Goal: Information Seeking & Learning: Learn about a topic

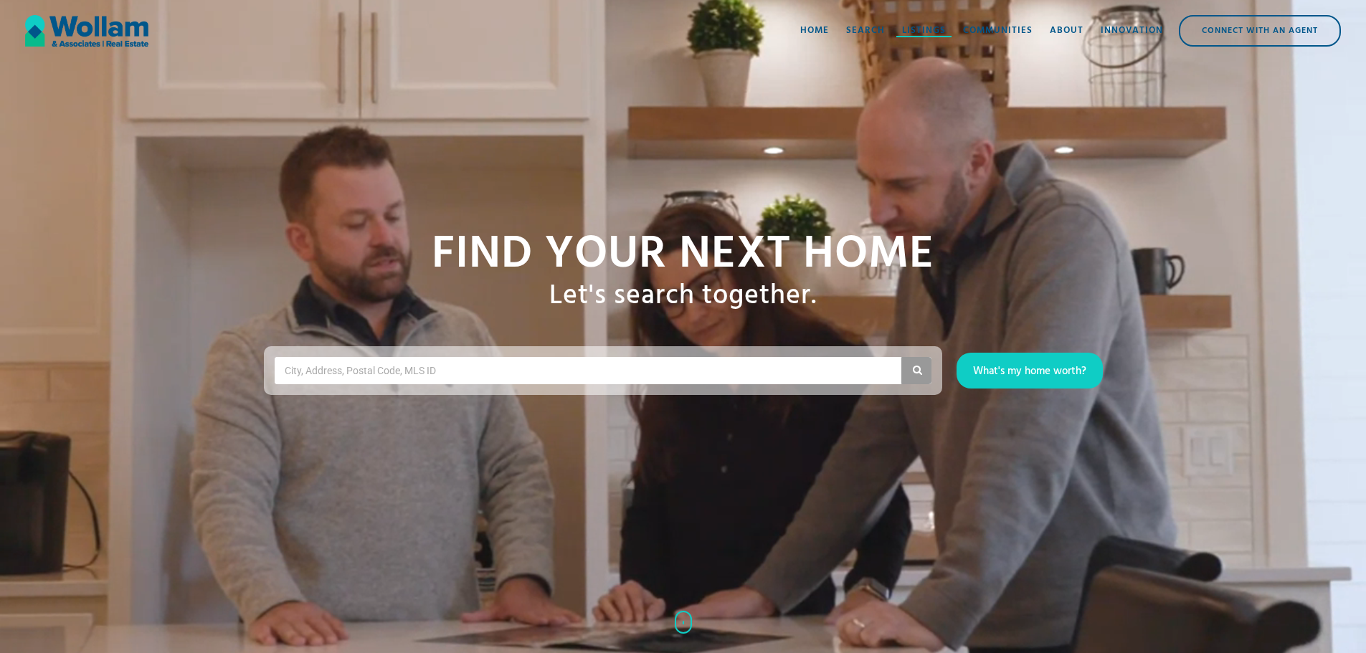
click at [918, 39] on link "Listings" at bounding box center [923, 30] width 61 height 43
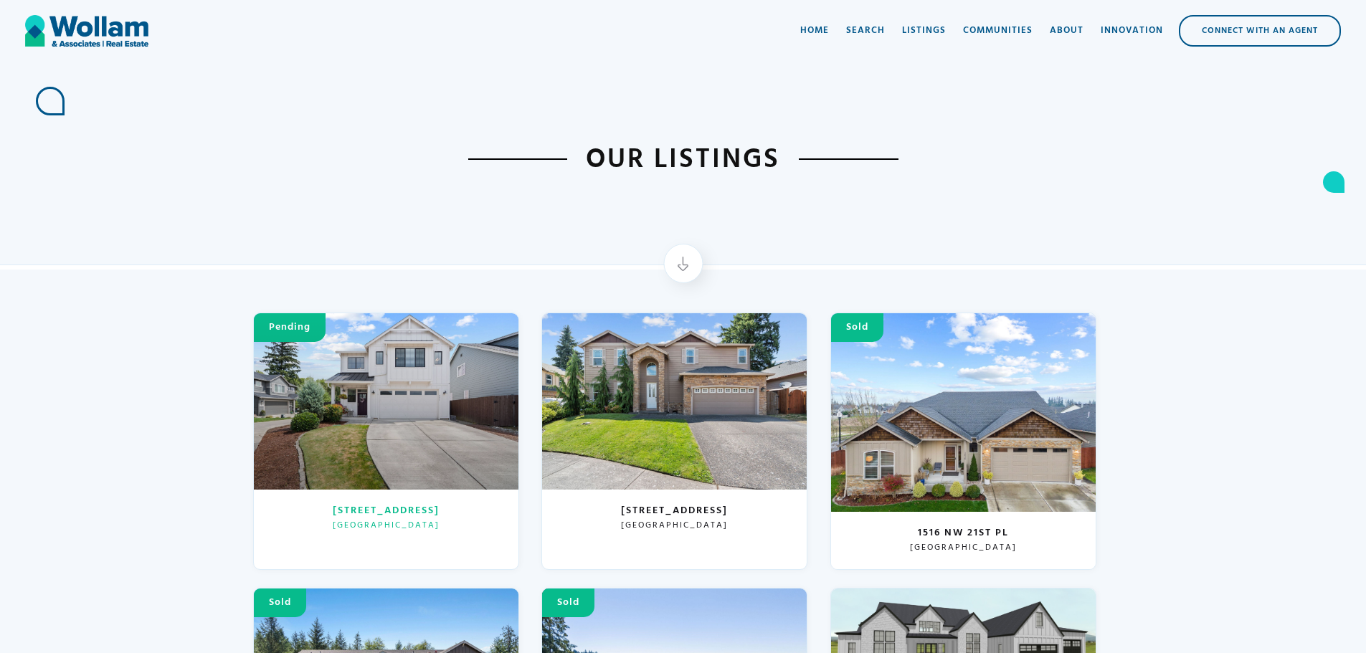
click at [455, 431] on div at bounding box center [386, 401] width 265 height 176
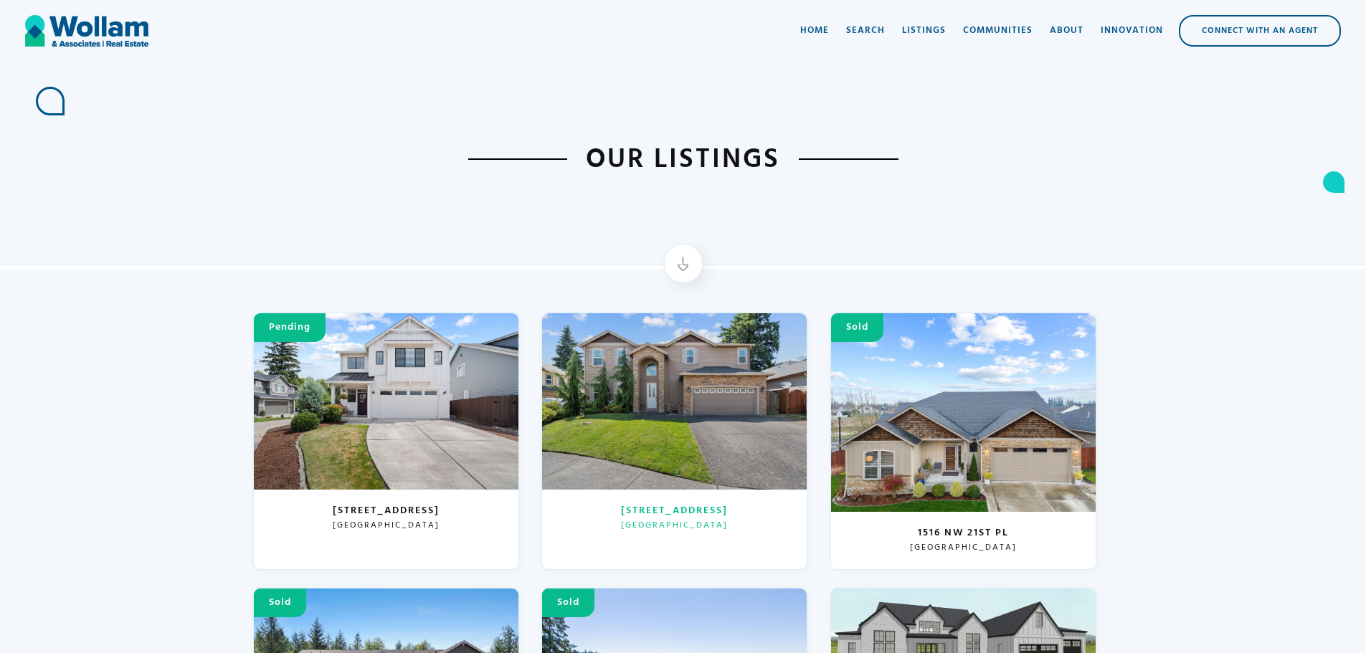
click at [583, 323] on div at bounding box center [674, 401] width 265 height 176
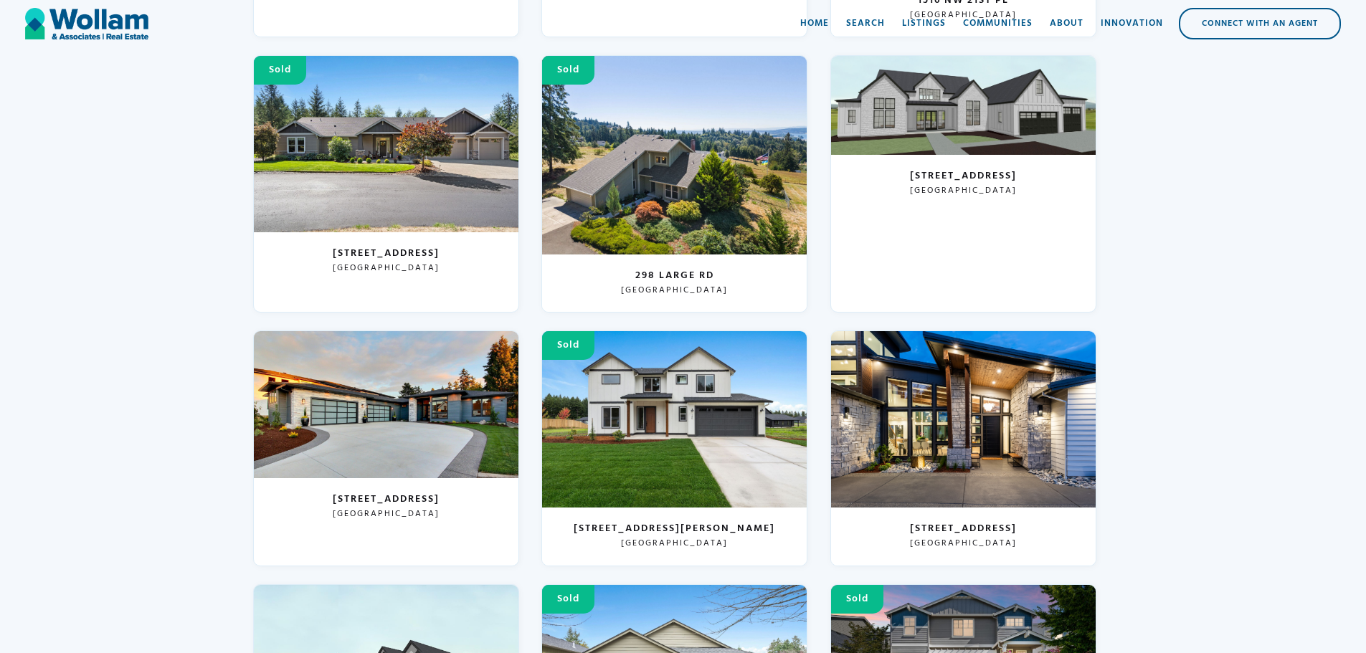
scroll to position [540, 0]
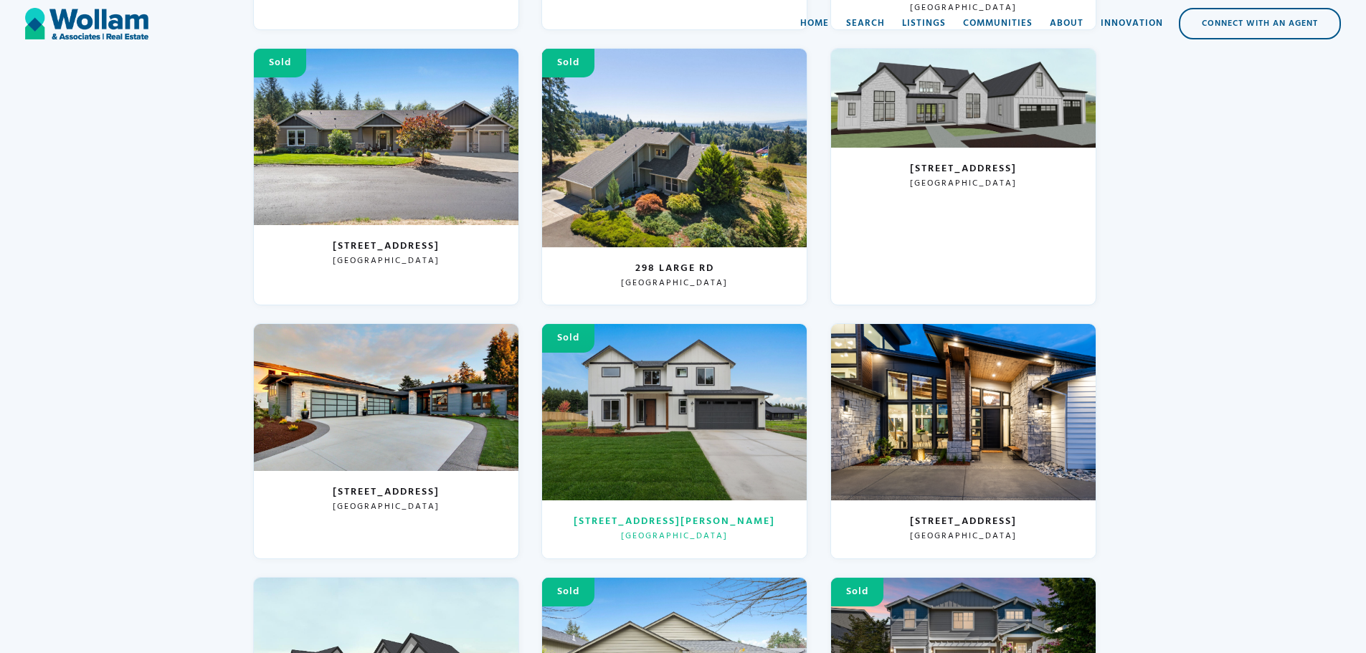
click at [744, 435] on div at bounding box center [674, 412] width 265 height 176
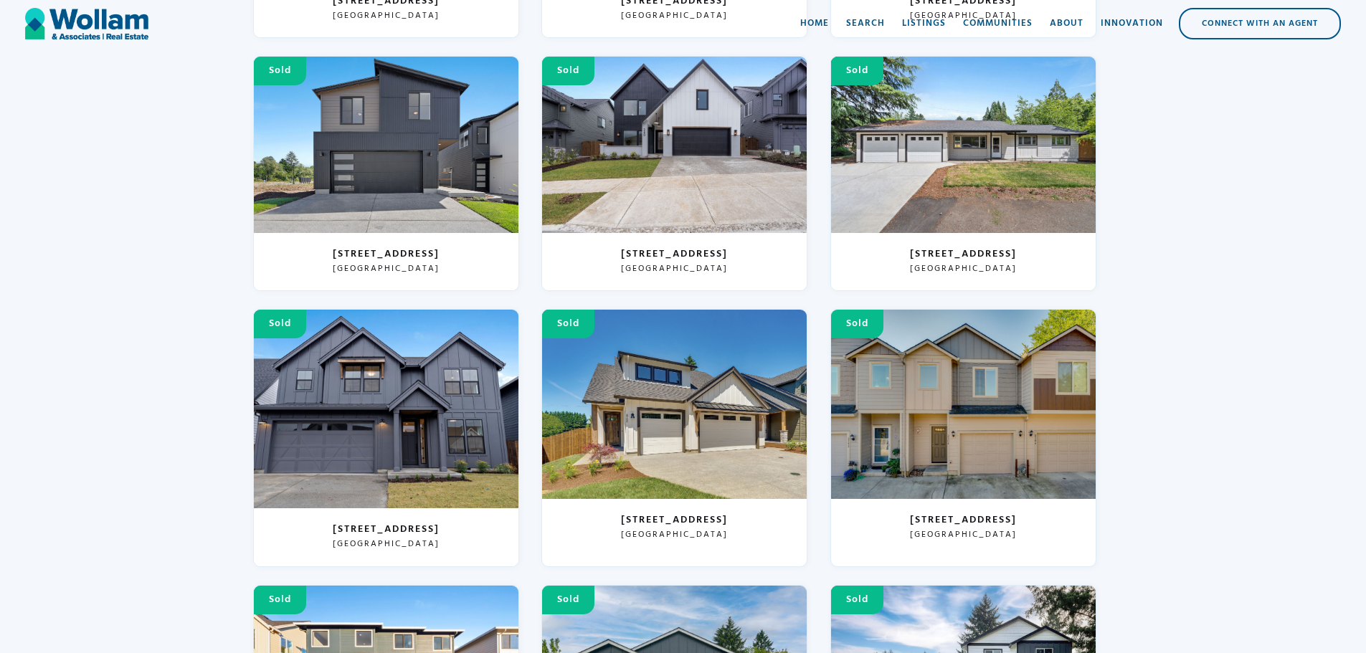
scroll to position [3628, 0]
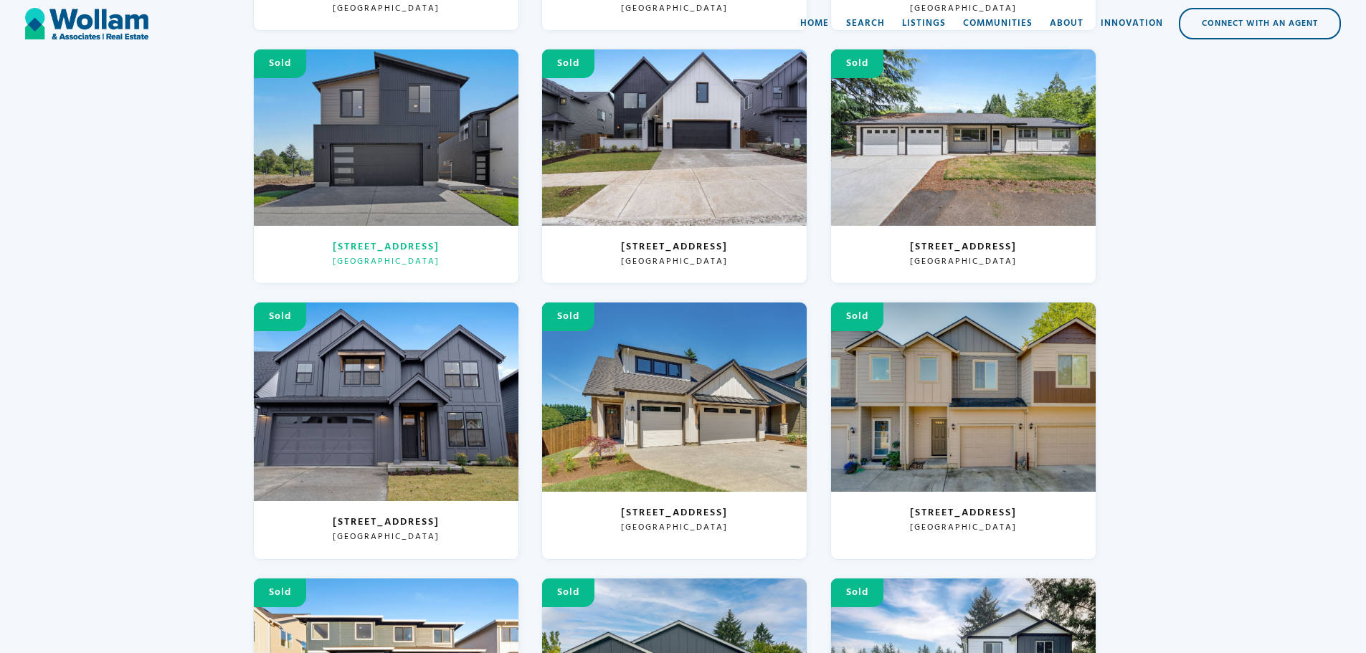
click at [412, 164] on div at bounding box center [386, 137] width 265 height 176
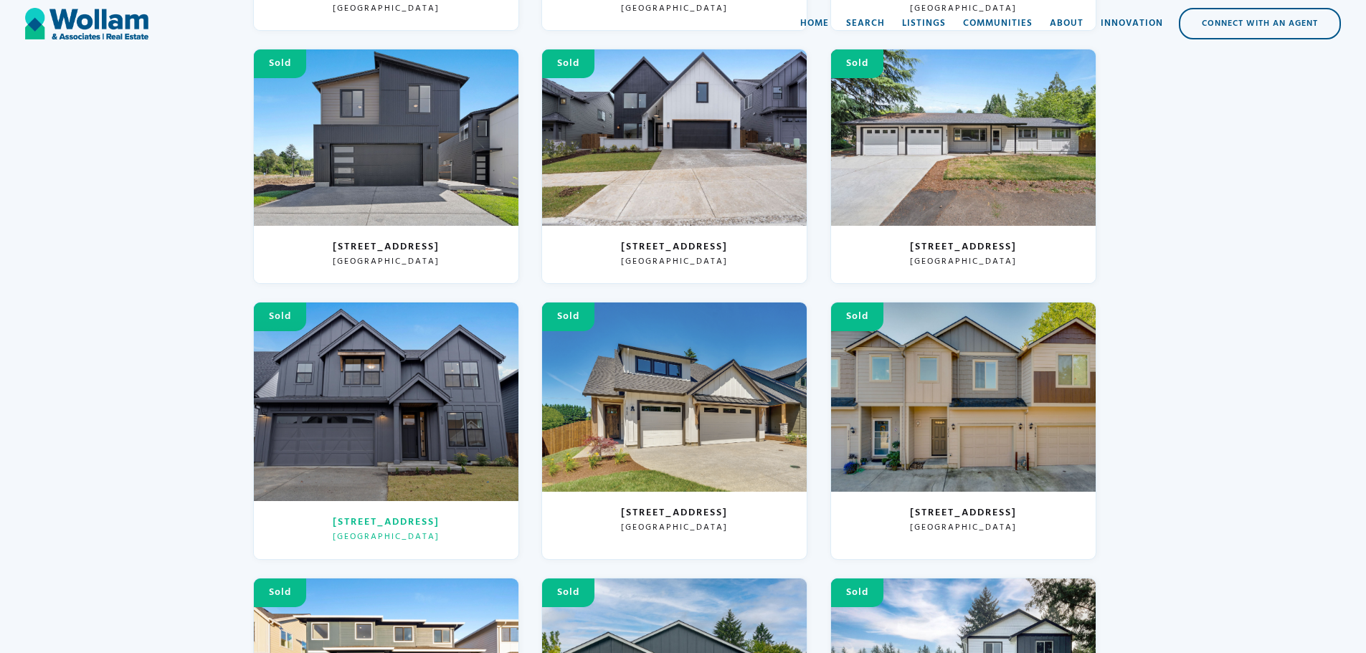
click at [458, 418] on div at bounding box center [386, 402] width 265 height 199
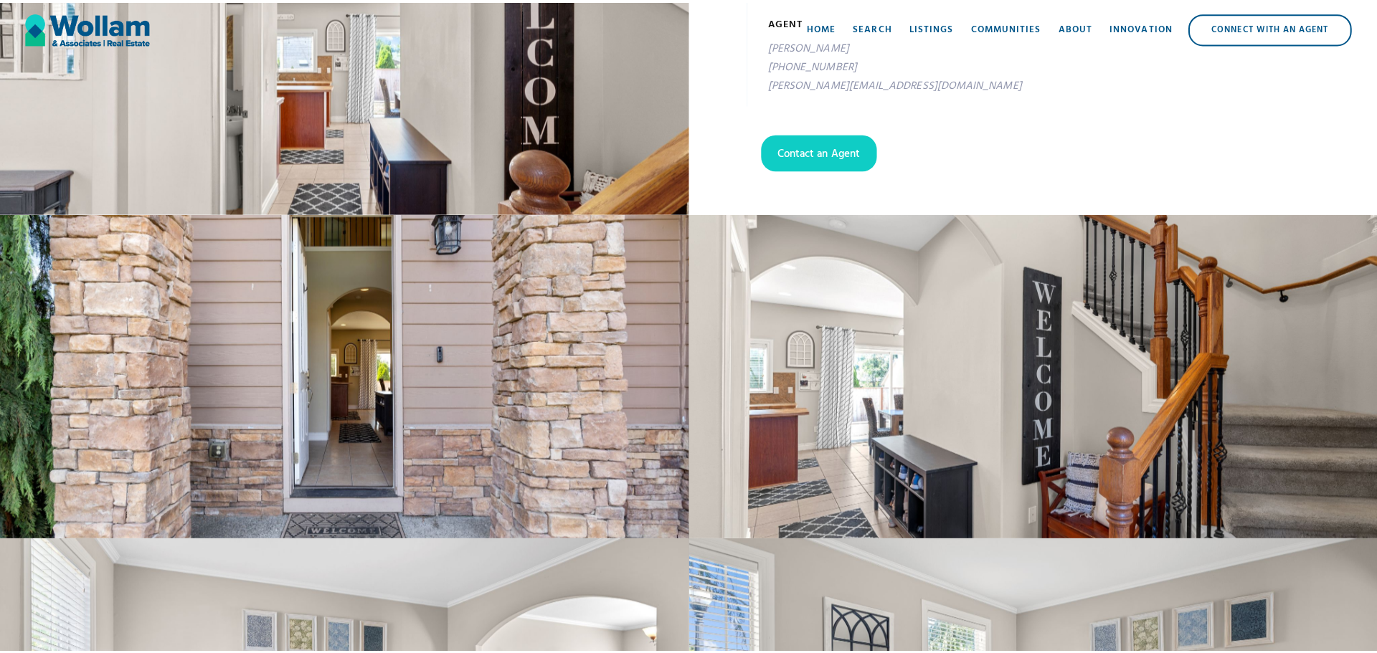
scroll to position [607, 0]
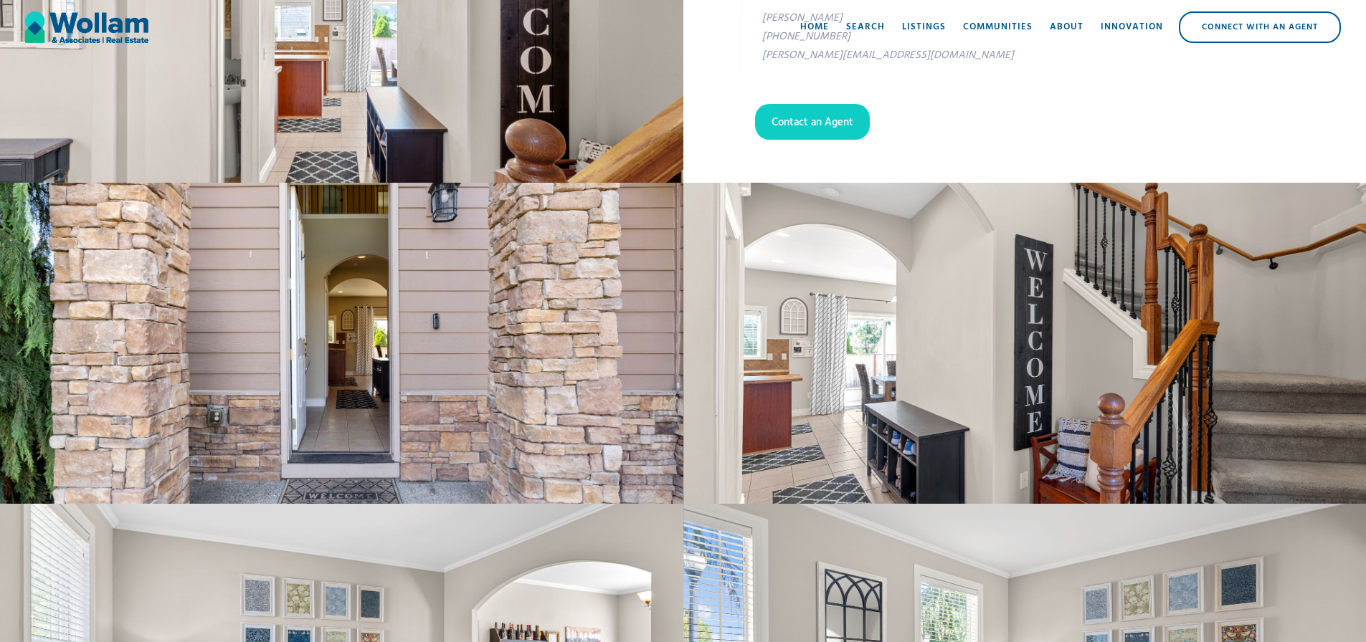
click at [326, 395] on div "open lightbox" at bounding box center [341, 343] width 683 height 321
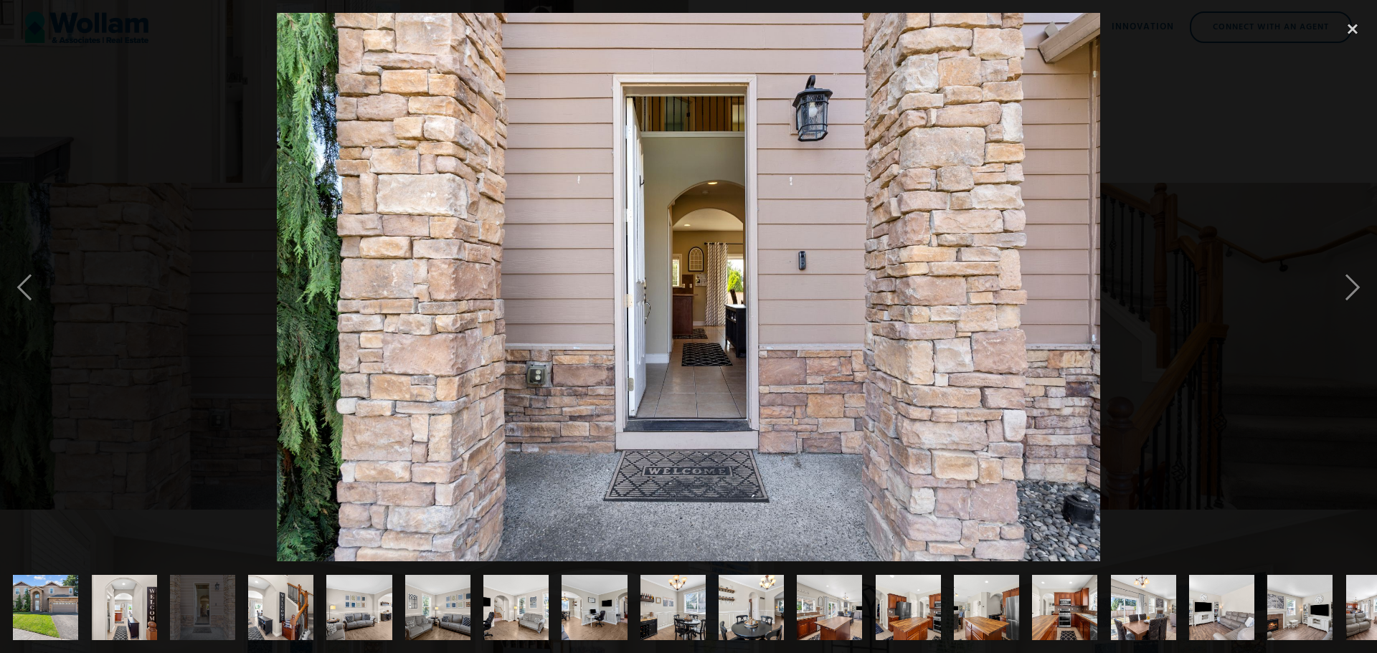
click at [275, 586] on img "show item 4 of 26" at bounding box center [281, 607] width 98 height 65
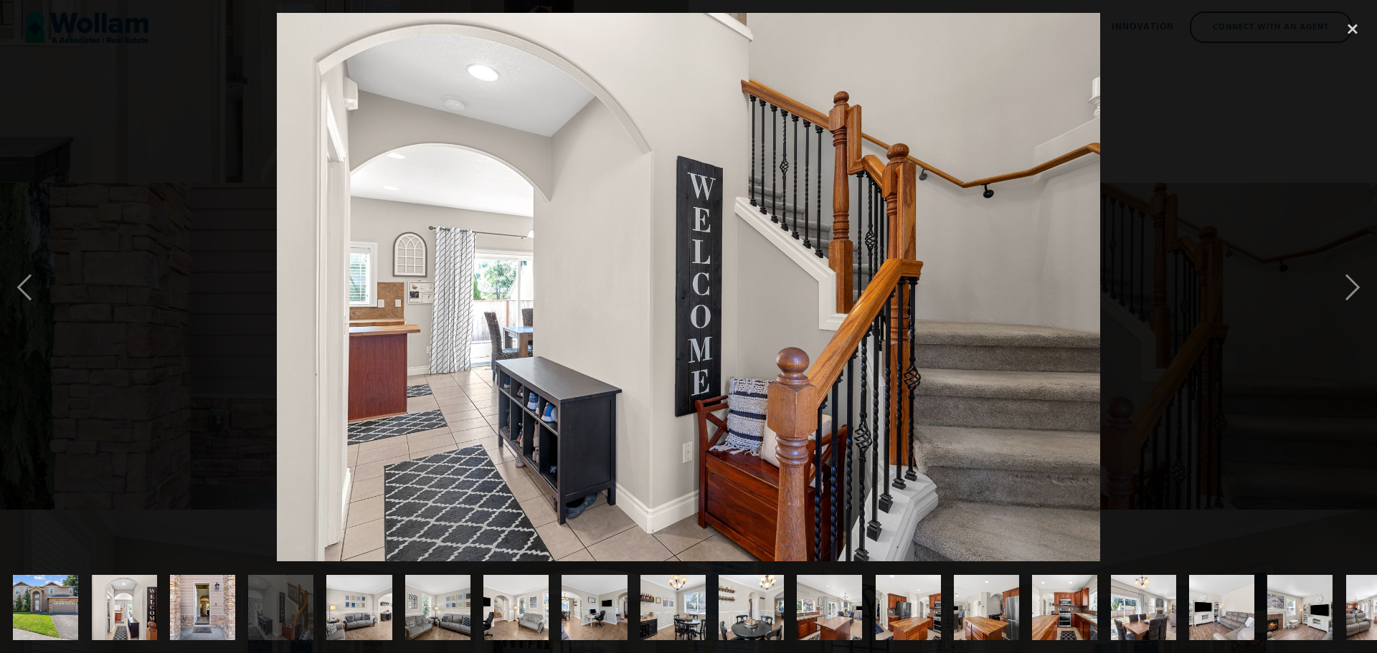
click at [352, 602] on img "show item 5 of 26" at bounding box center [359, 607] width 98 height 65
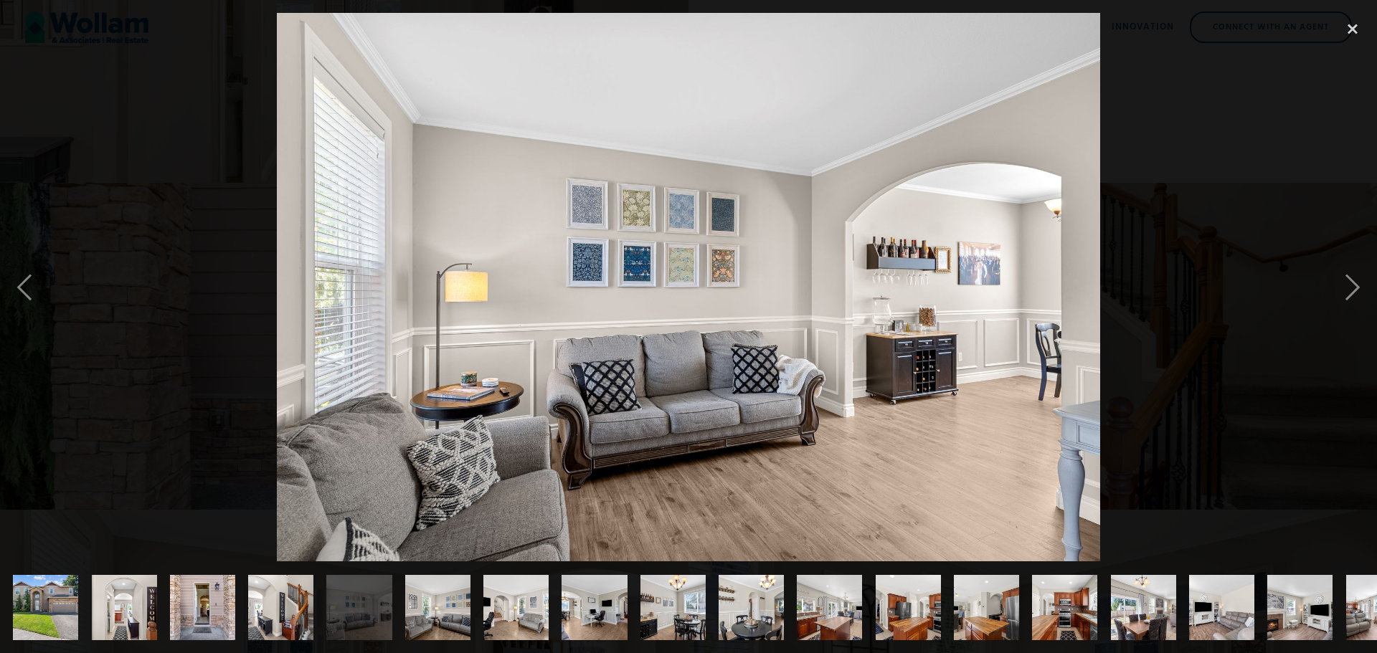
click at [409, 604] on img "show item 6 of 26" at bounding box center [438, 607] width 98 height 65
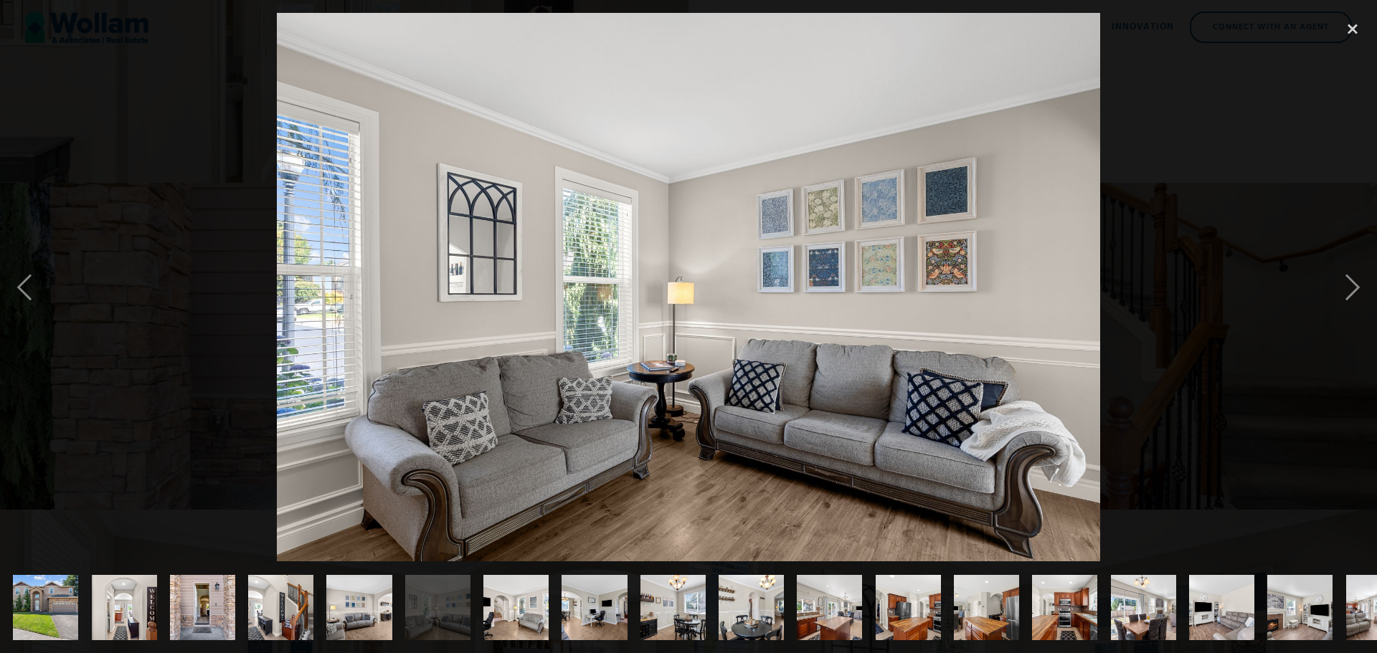
click at [503, 609] on img "show item 7 of 26" at bounding box center [516, 607] width 98 height 65
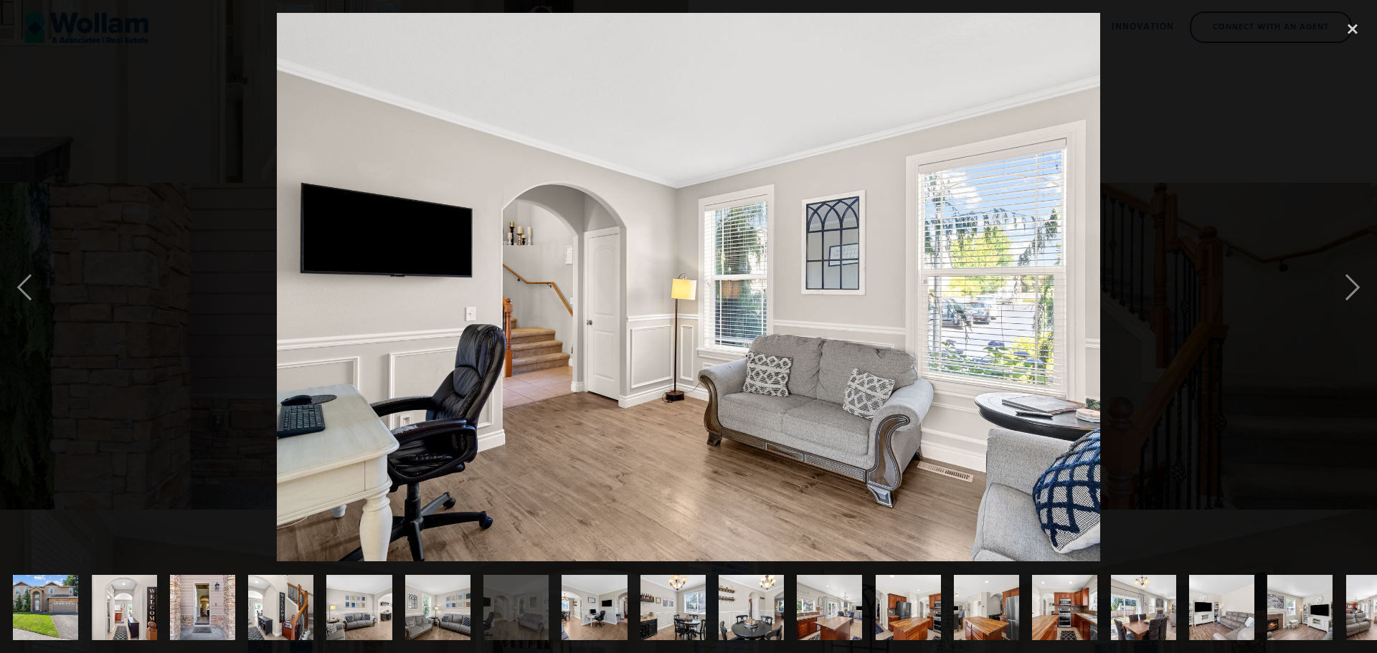
click at [581, 614] on img "show item 8 of 26" at bounding box center [595, 607] width 98 height 65
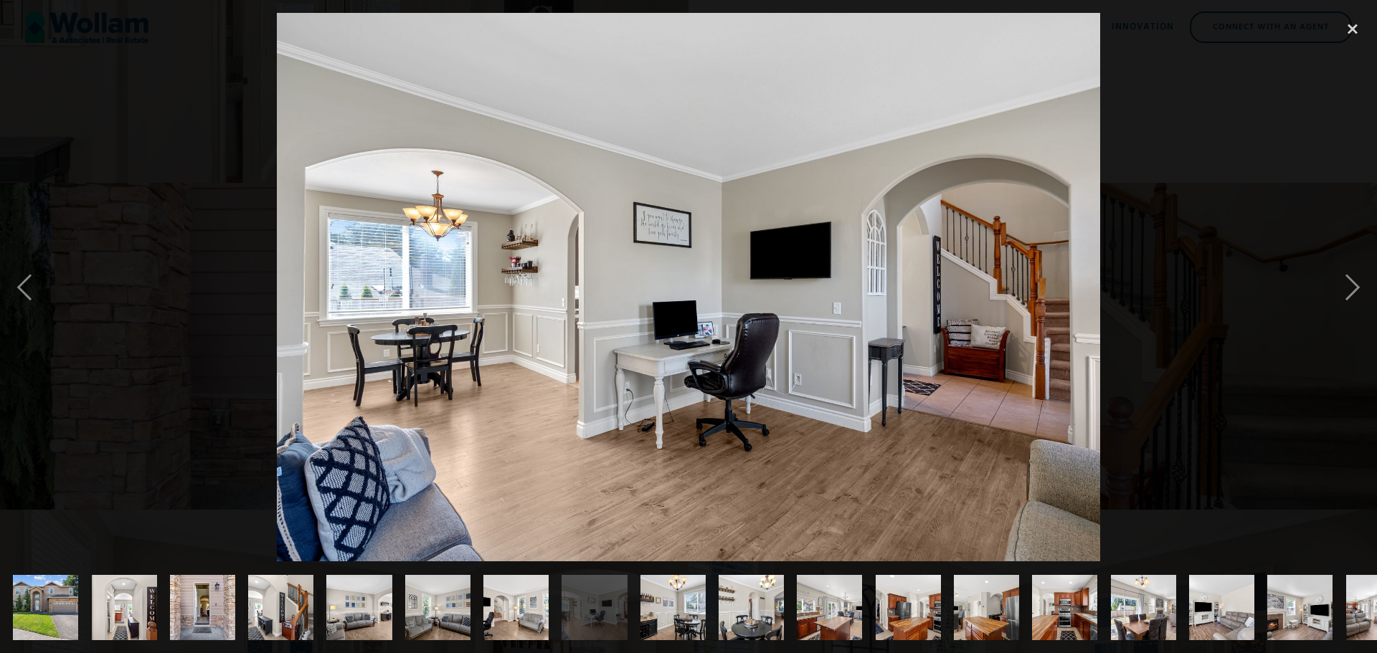
click at [648, 607] on img "show item 9 of 26" at bounding box center [673, 607] width 98 height 65
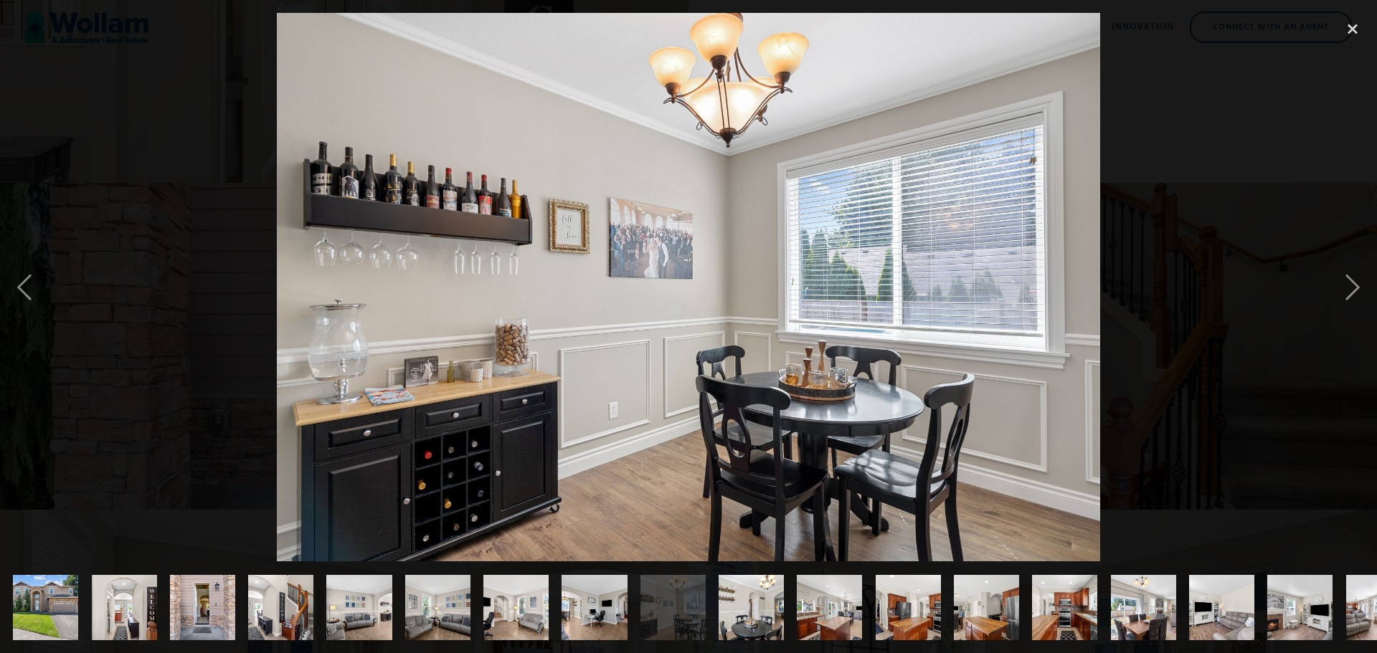
click at [739, 604] on img "show item 10 of 26" at bounding box center [751, 607] width 98 height 65
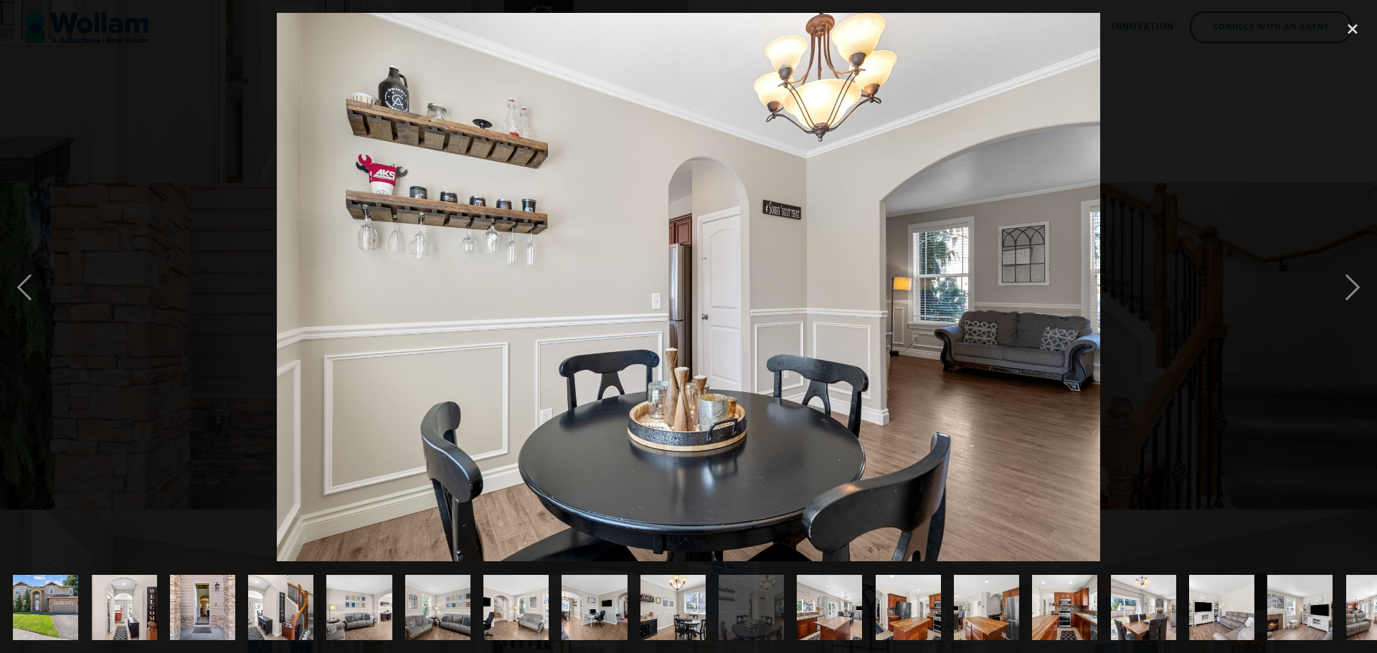
click at [829, 600] on img "show item 11 of 26" at bounding box center [830, 607] width 98 height 65
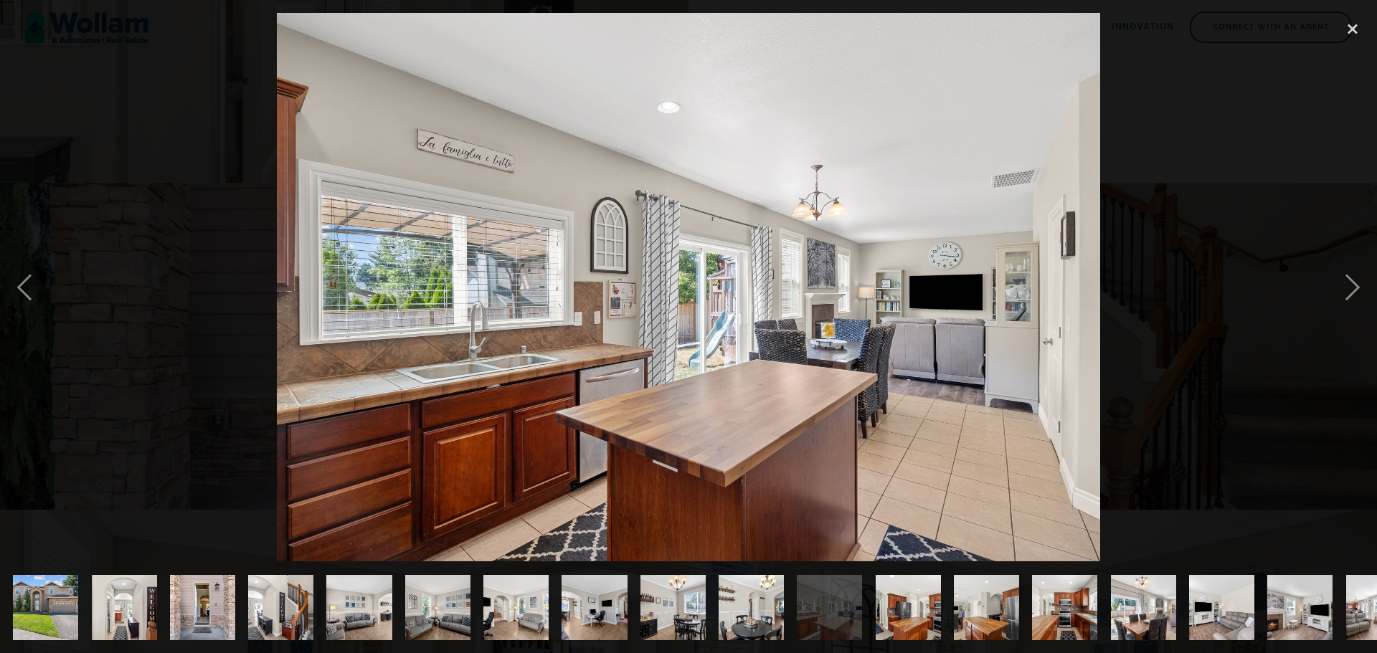
click at [903, 599] on img "show item 12 of 26" at bounding box center [908, 607] width 98 height 65
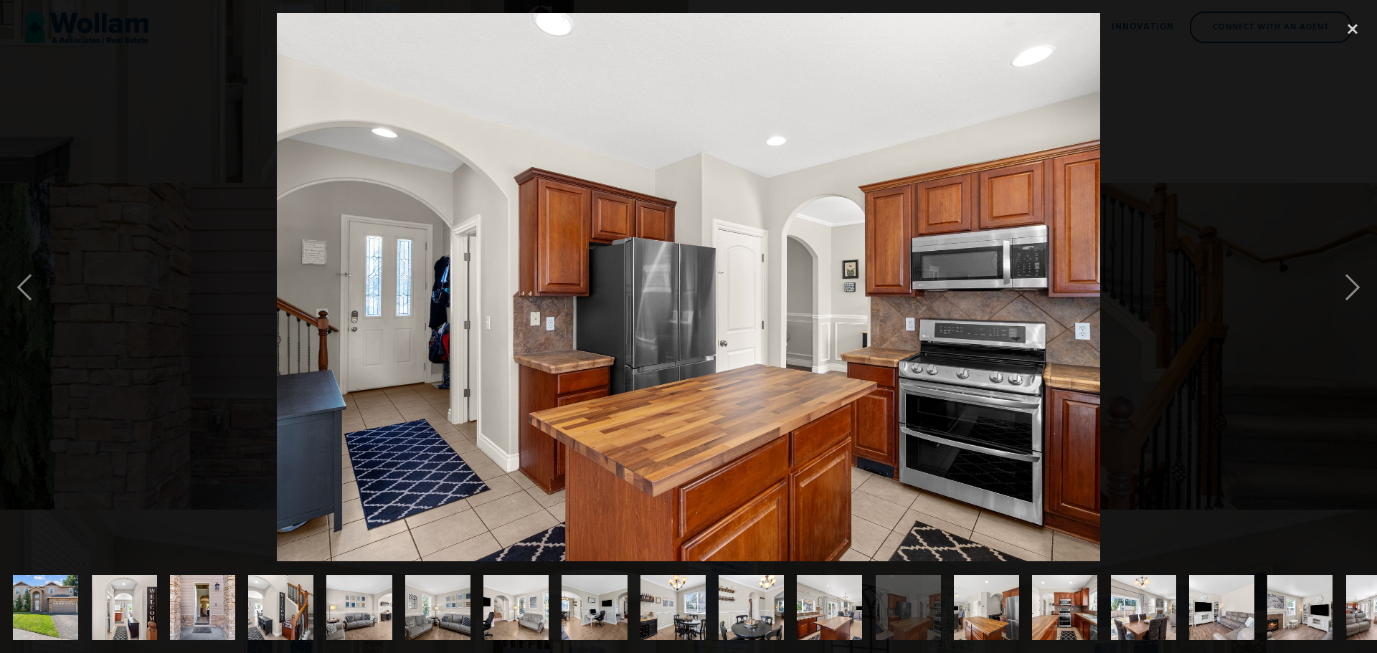
click at [988, 596] on img "show item 13 of 26" at bounding box center [986, 607] width 98 height 65
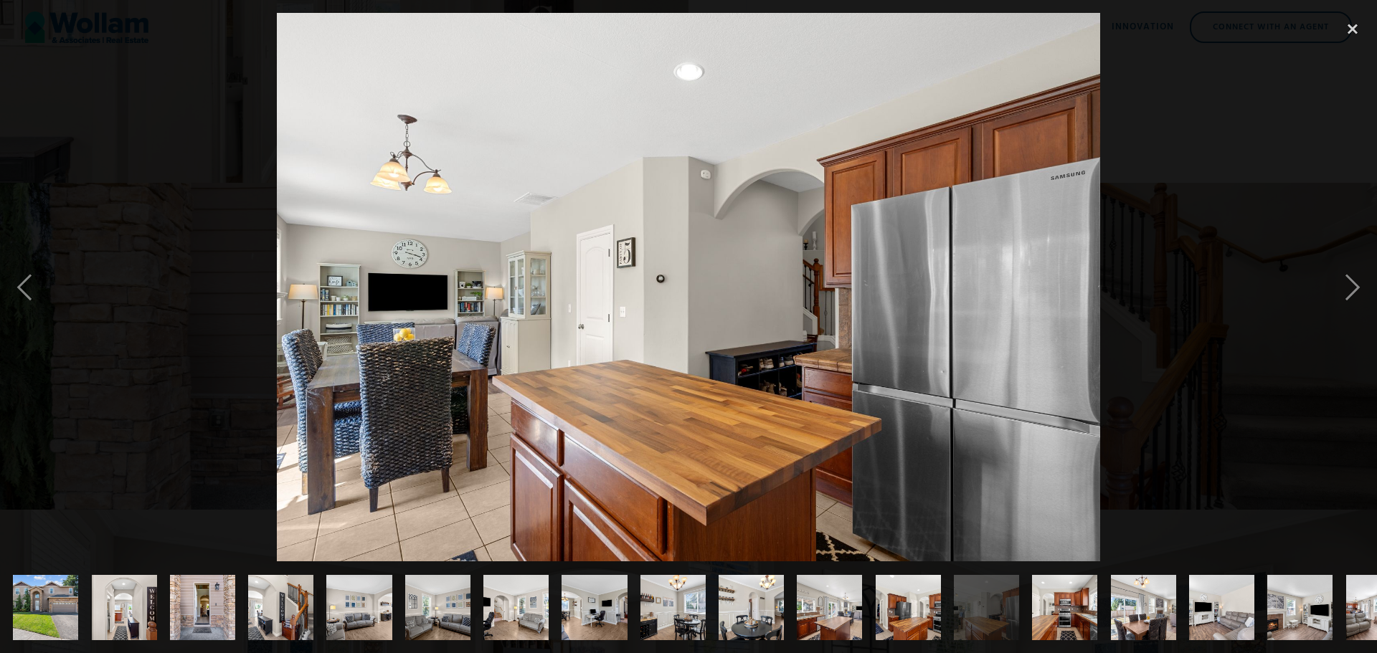
click at [1066, 581] on img "show item 14 of 26" at bounding box center [1064, 607] width 98 height 65
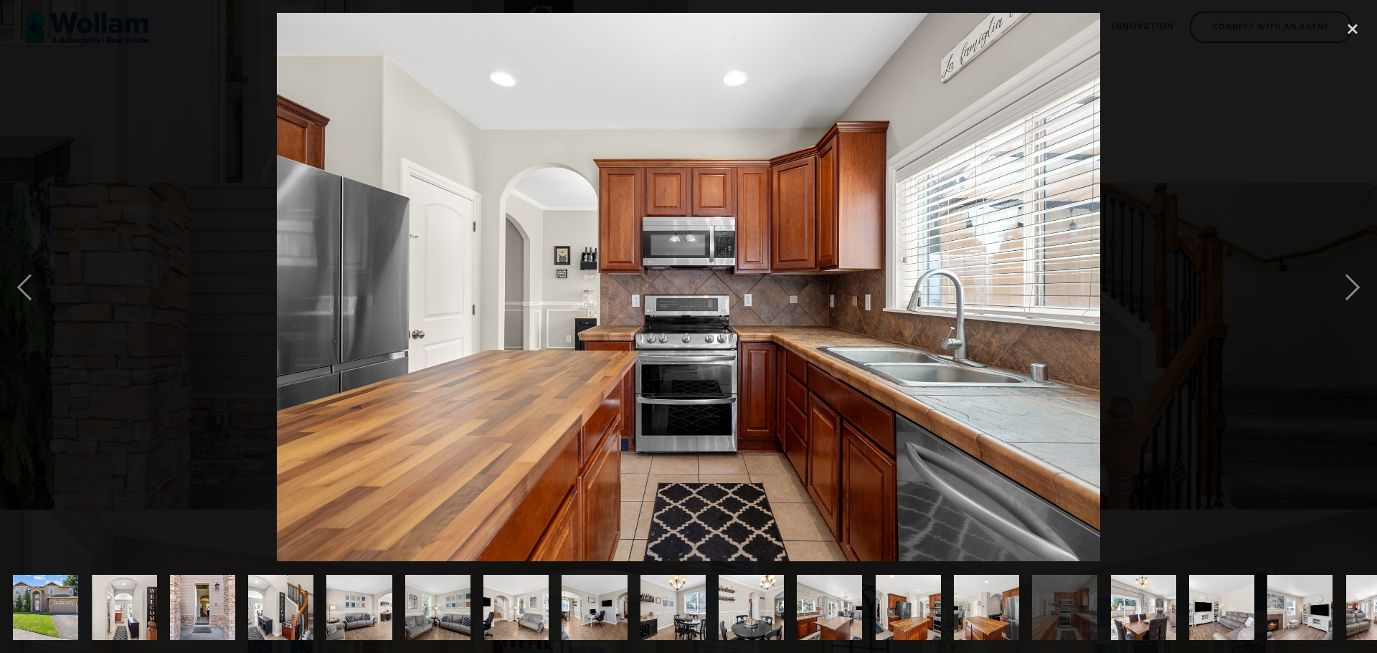
click at [1138, 584] on img "show item 15 of 26" at bounding box center [1143, 607] width 98 height 65
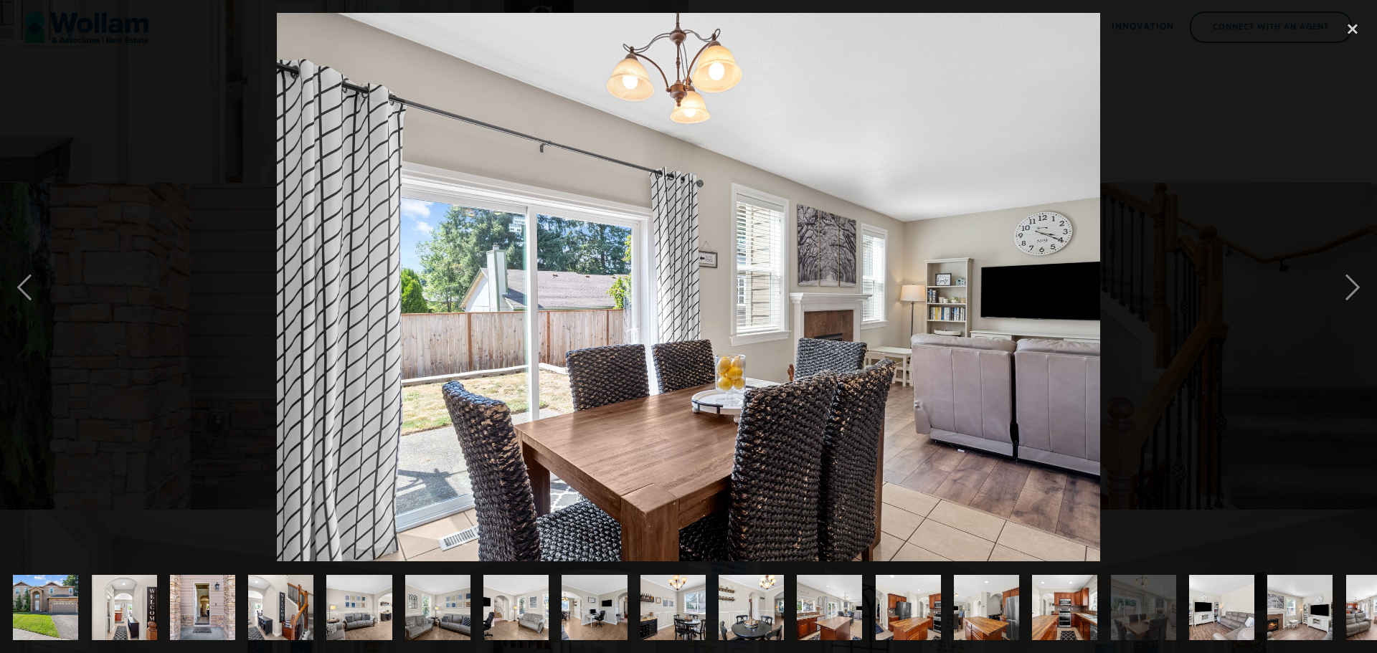
click at [1210, 597] on img "show item 16 of 26" at bounding box center [1221, 607] width 98 height 65
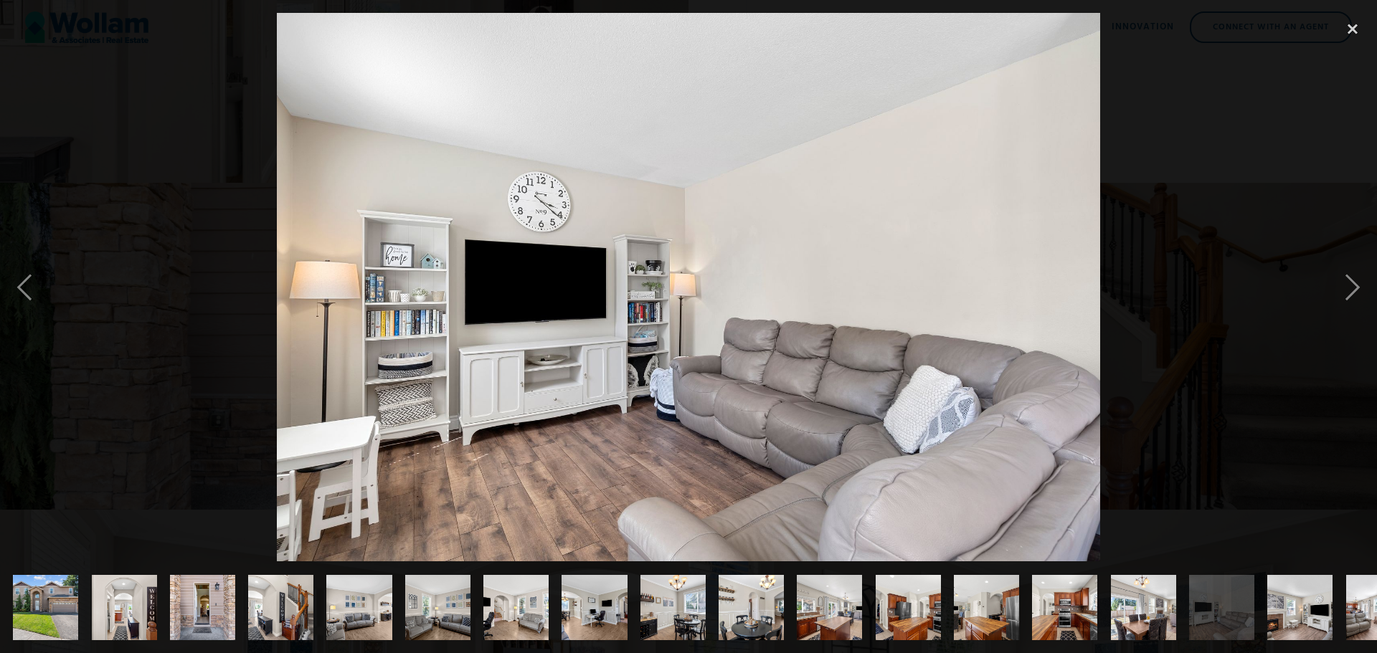
click at [1292, 596] on img "show item 17 of 26" at bounding box center [1299, 607] width 98 height 65
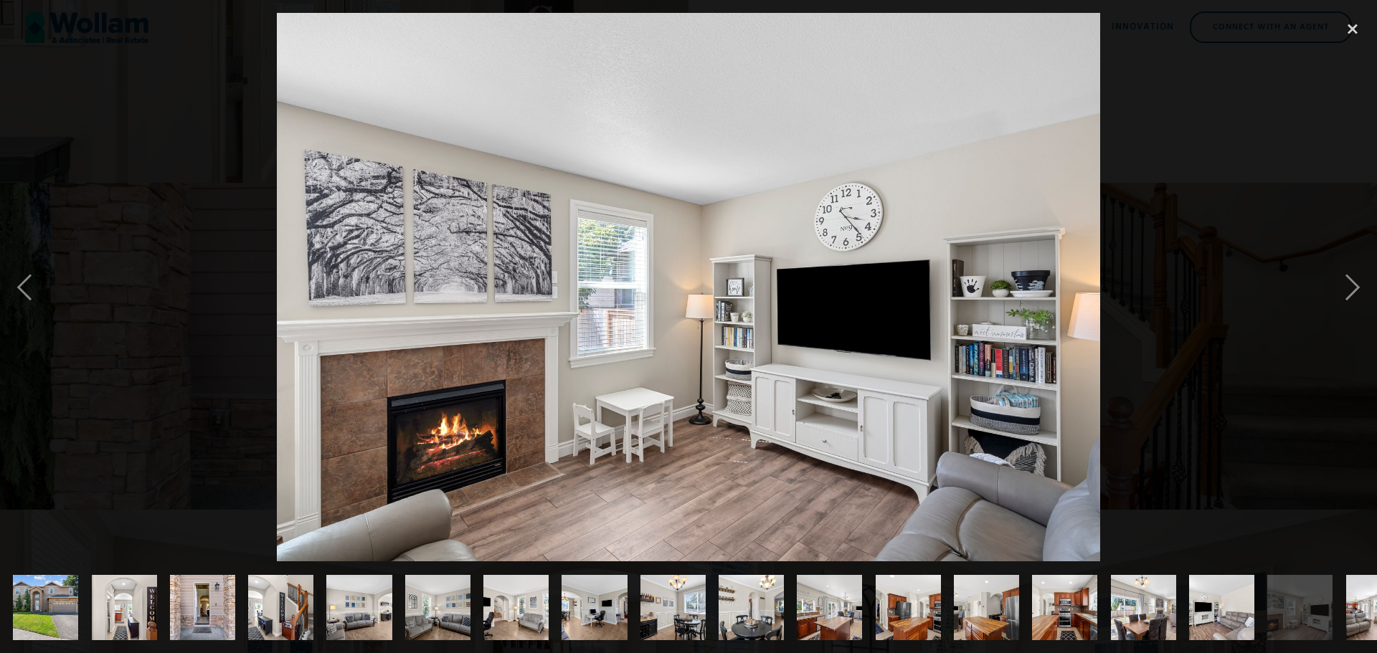
click at [1359, 597] on img "show item 18 of 26" at bounding box center [1378, 607] width 98 height 65
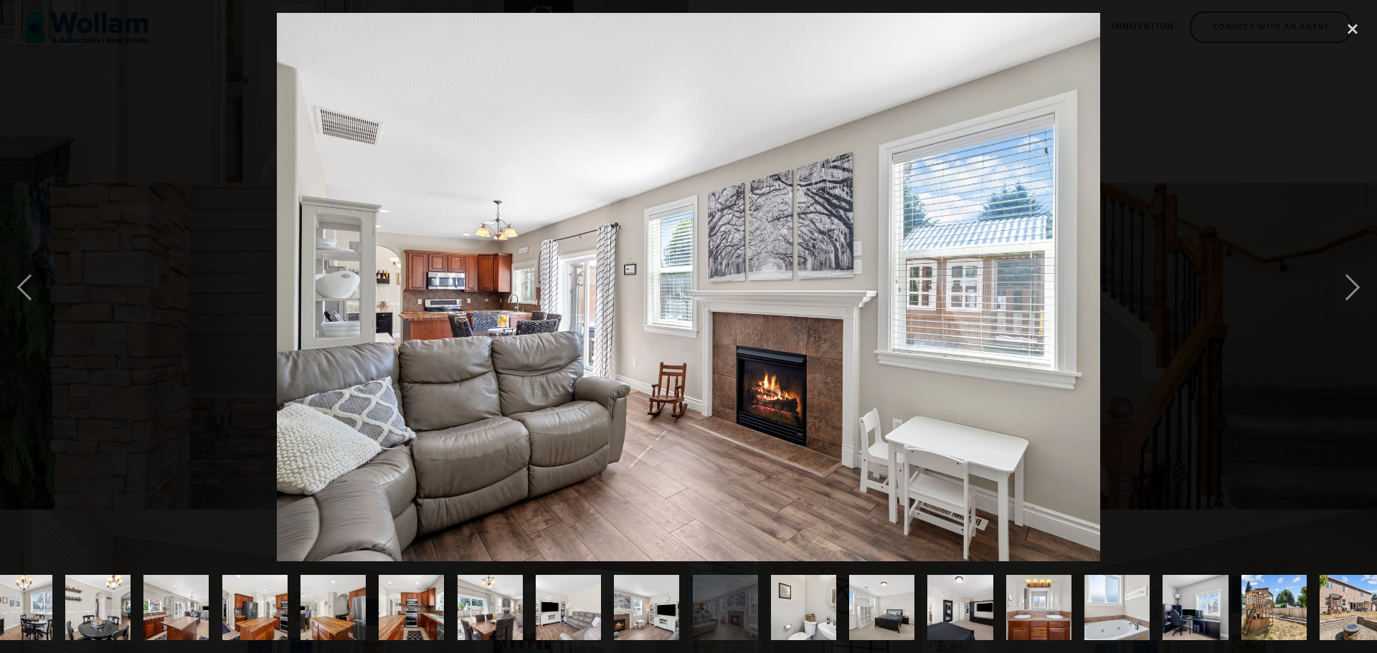
scroll to position [0, 674]
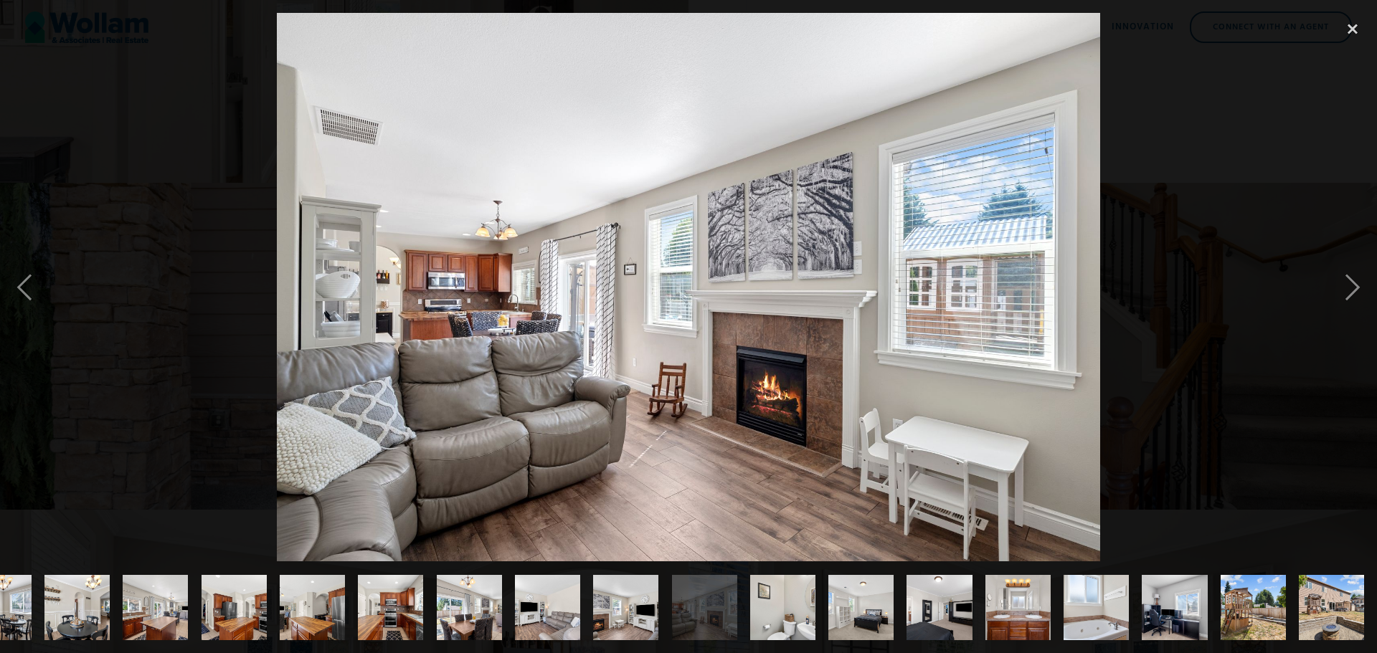
click at [1337, 591] on img "show item 26 of 26" at bounding box center [1331, 607] width 98 height 65
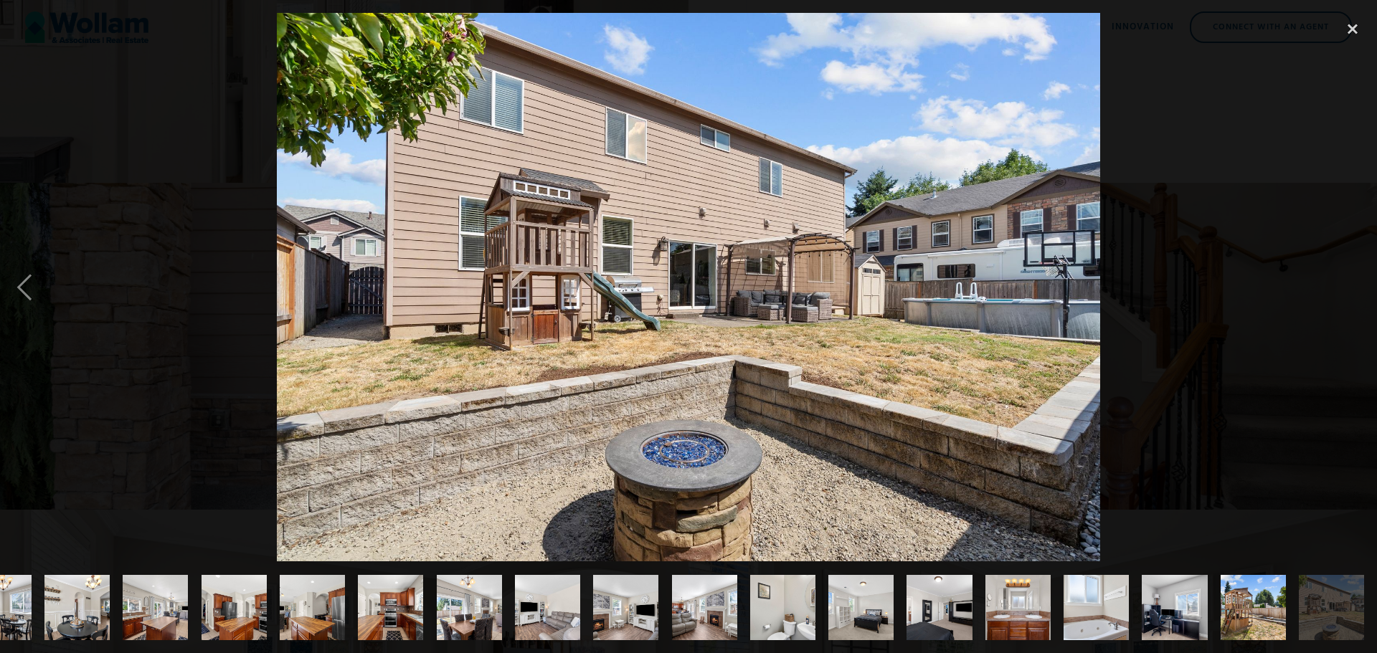
click at [1266, 604] on img "show item 25 of 26" at bounding box center [1253, 607] width 98 height 65
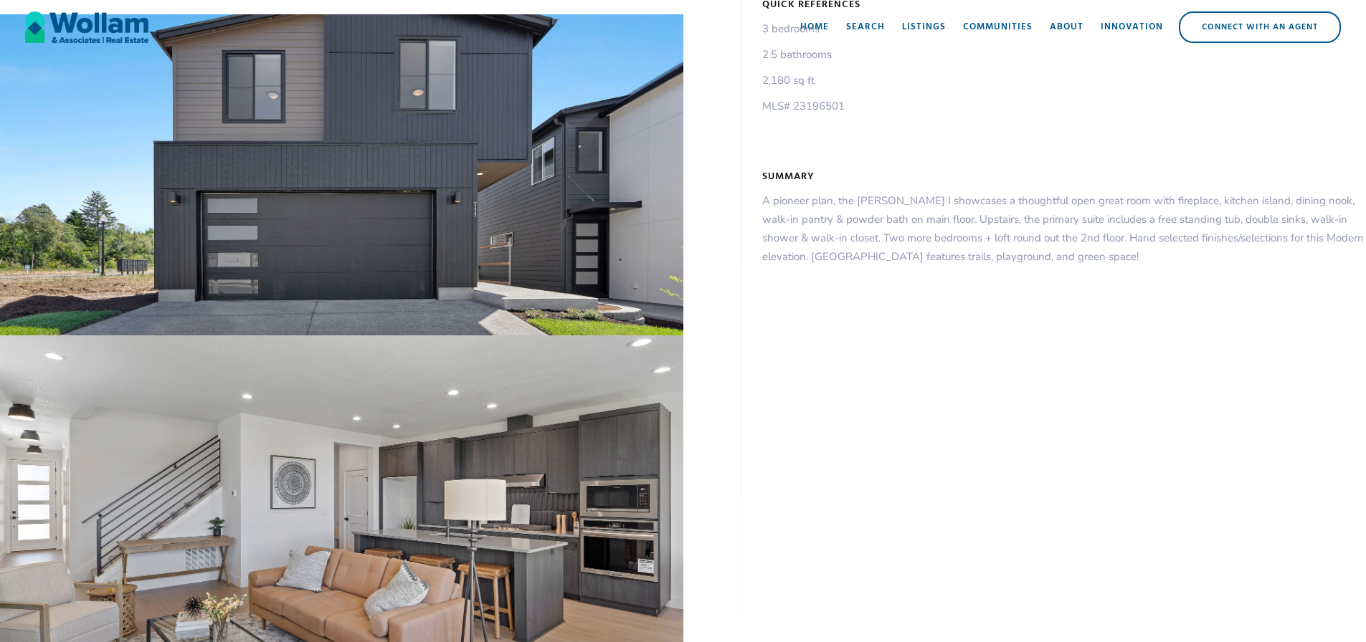
scroll to position [243, 0]
